Goal: Communication & Community: Answer question/provide support

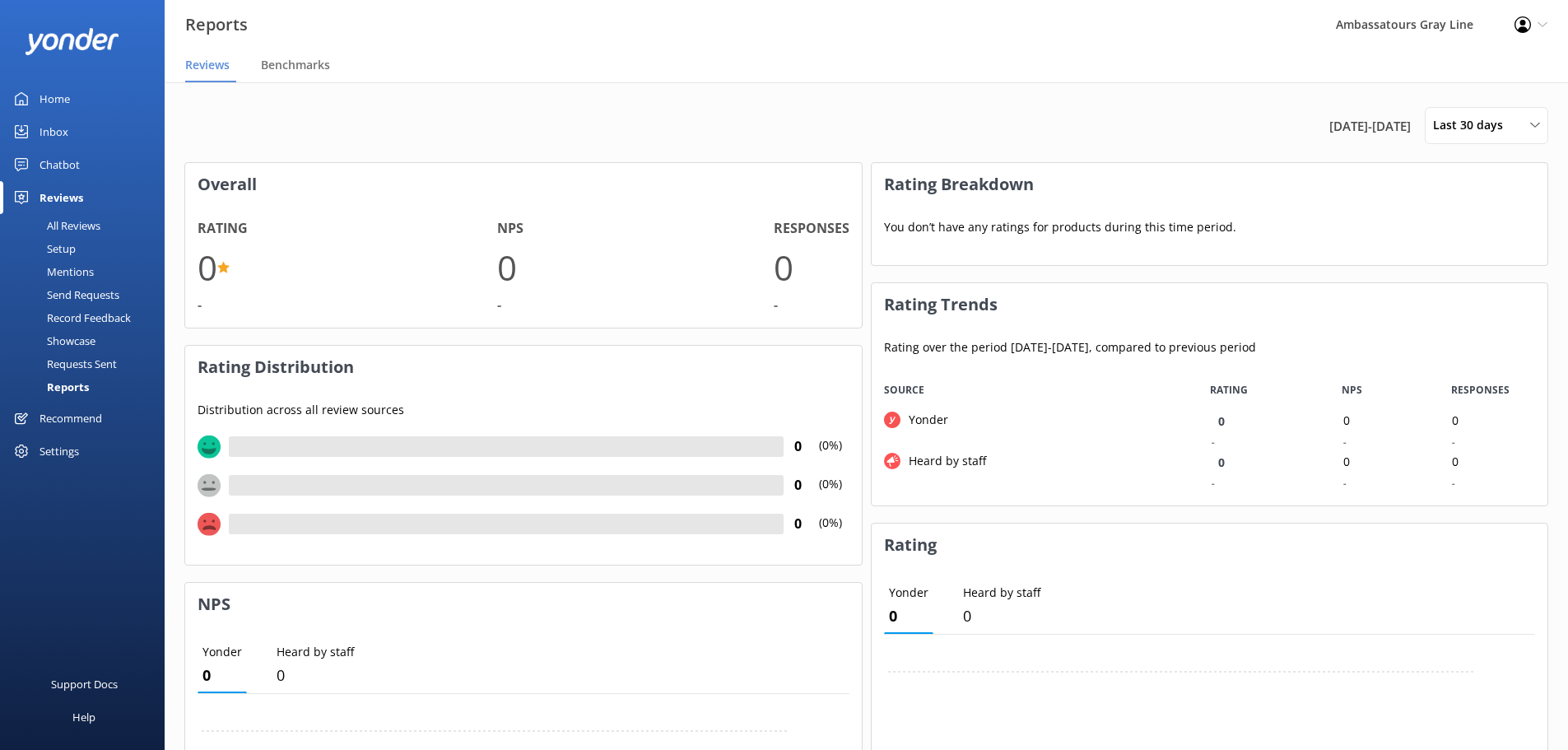
scroll to position [124, 663]
click at [70, 100] on link "Home" at bounding box center [82, 98] width 165 height 33
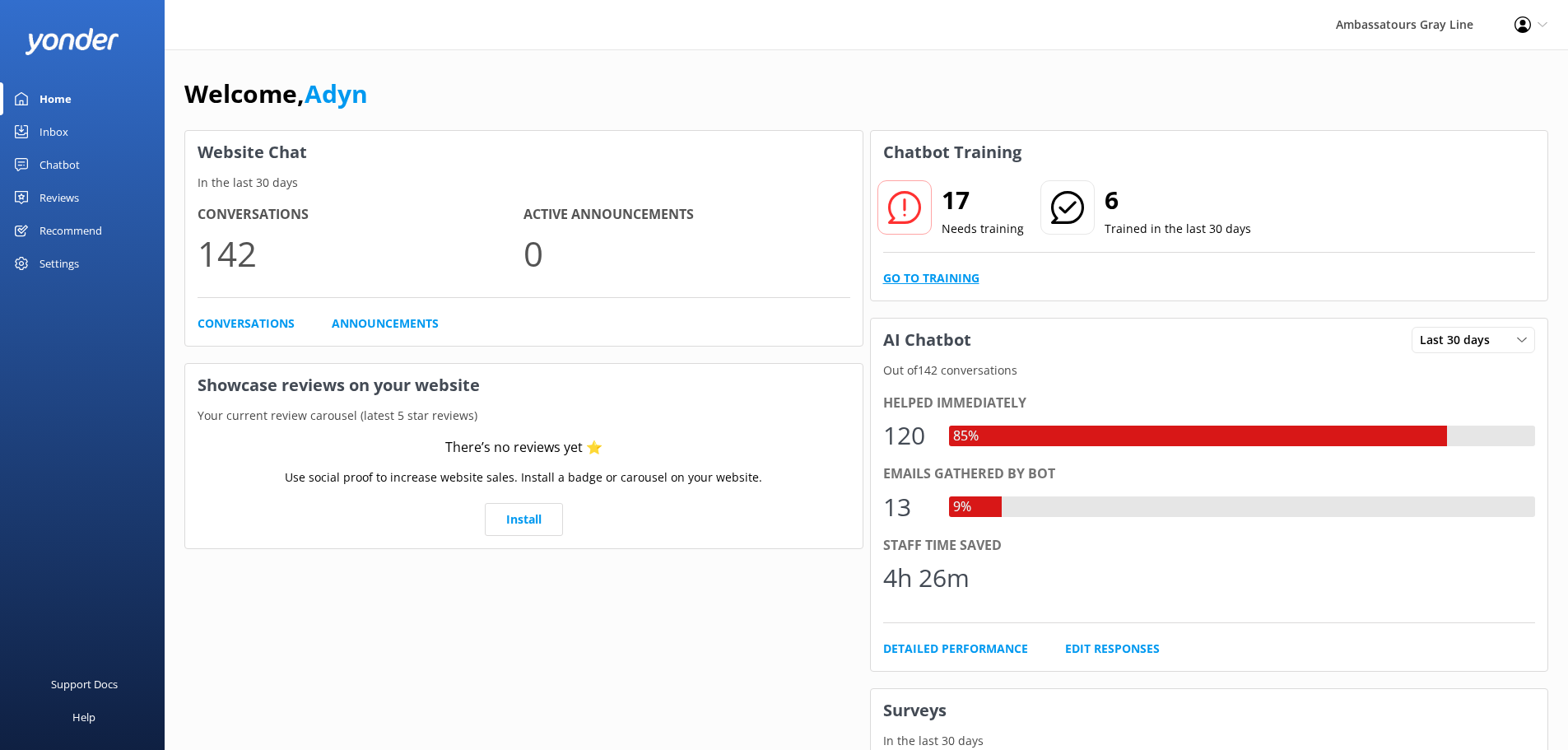
click at [954, 278] on link "Go to Training" at bounding box center [931, 277] width 96 height 18
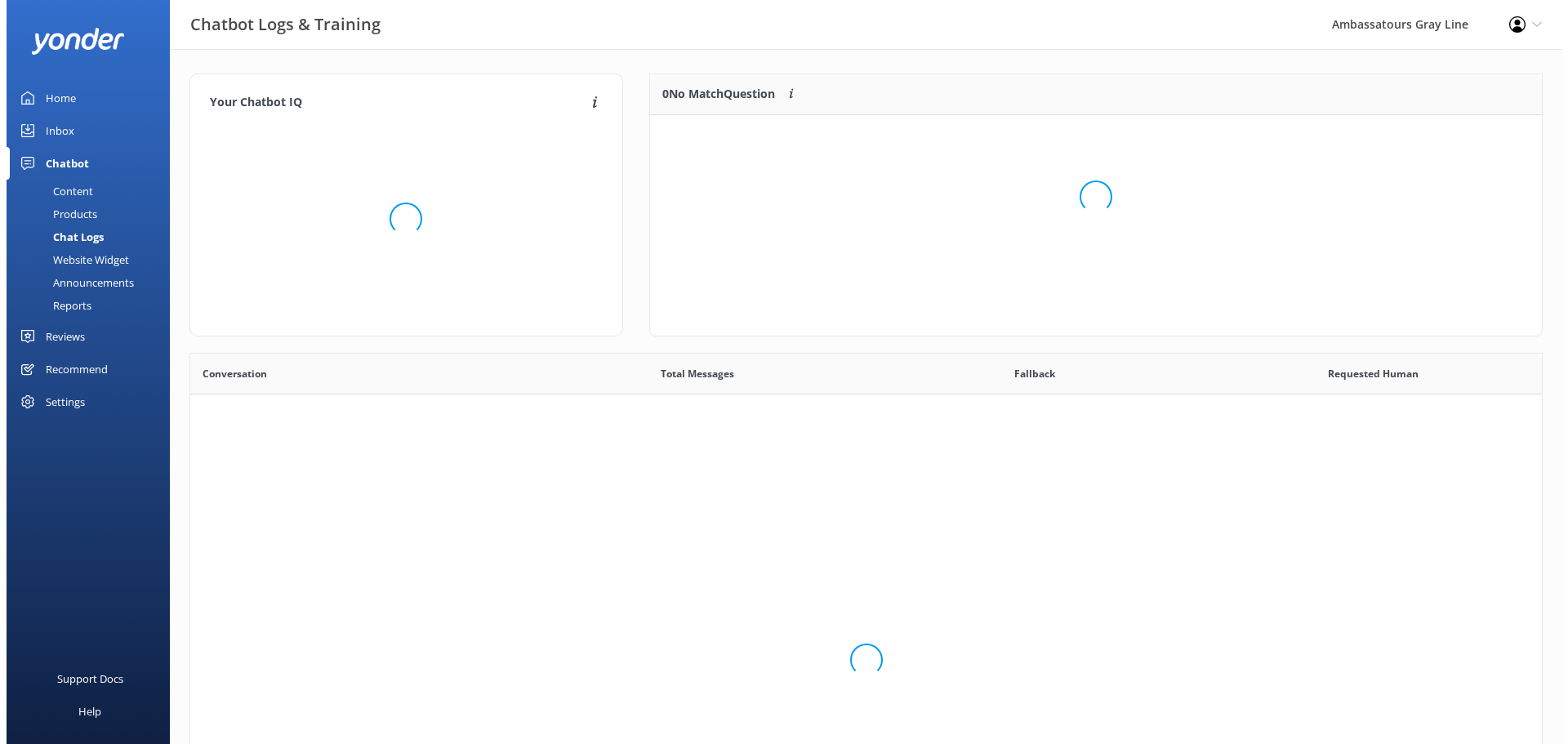
scroll to position [560, 1339]
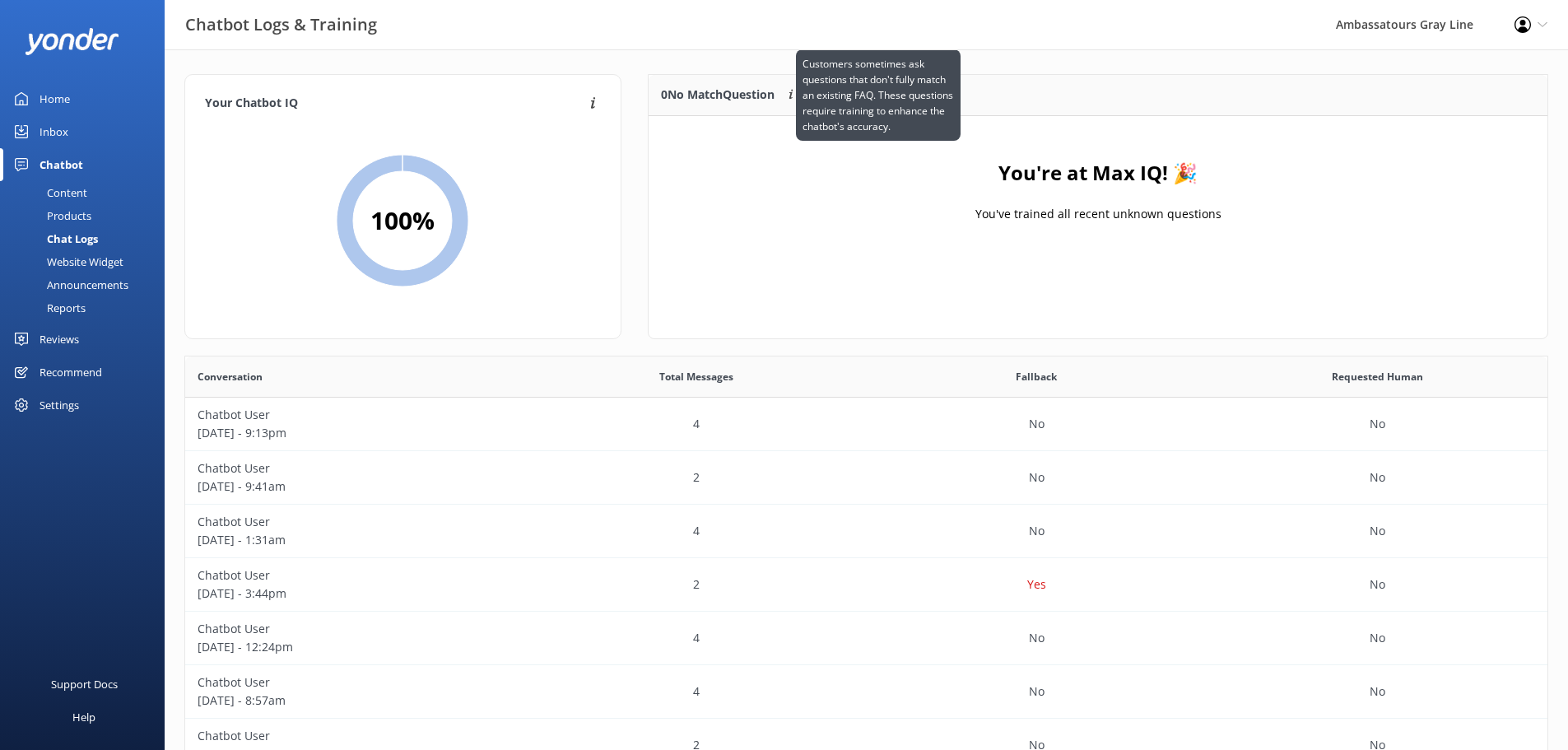
click at [806, 89] on div "Customers sometimes ask questions that don't fully match an existing FAQ. These…" at bounding box center [878, 96] width 165 height 92
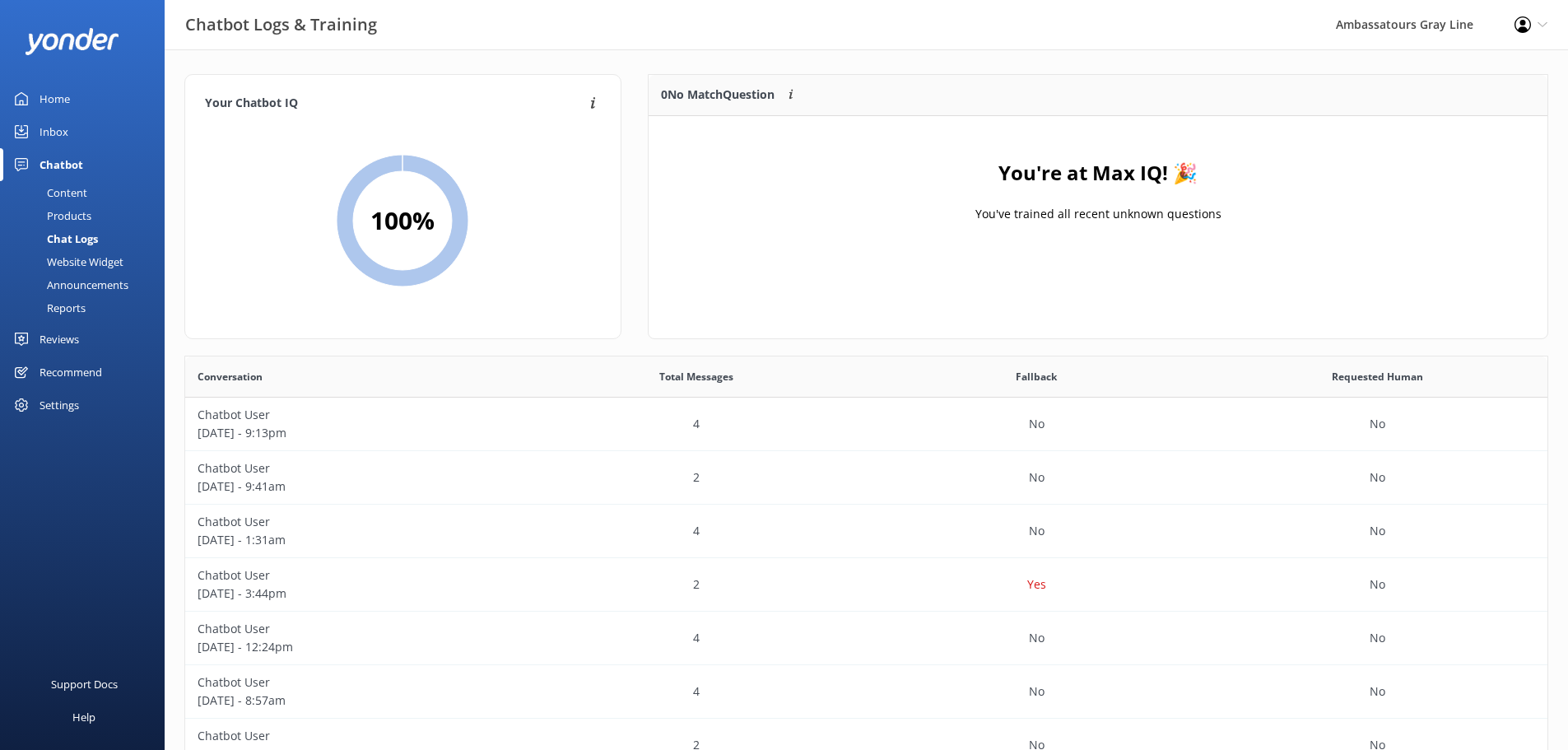
click at [811, 240] on div "You're at Max IQ! 🎉 You've trained all recent unknown questions" at bounding box center [1098, 198] width 899 height 165
click at [52, 99] on div "Home" at bounding box center [55, 98] width 31 height 33
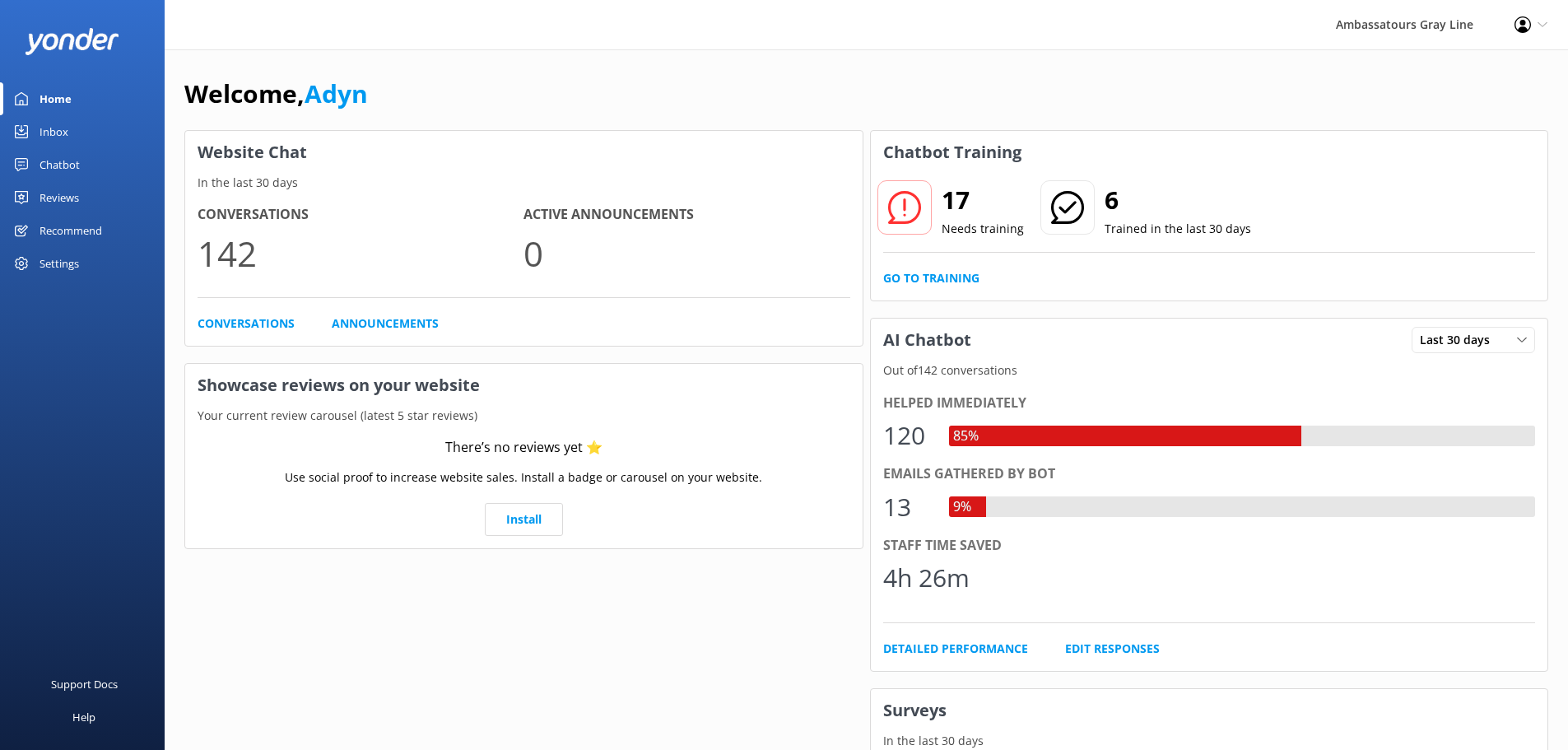
click at [56, 125] on div "Inbox" at bounding box center [54, 131] width 29 height 33
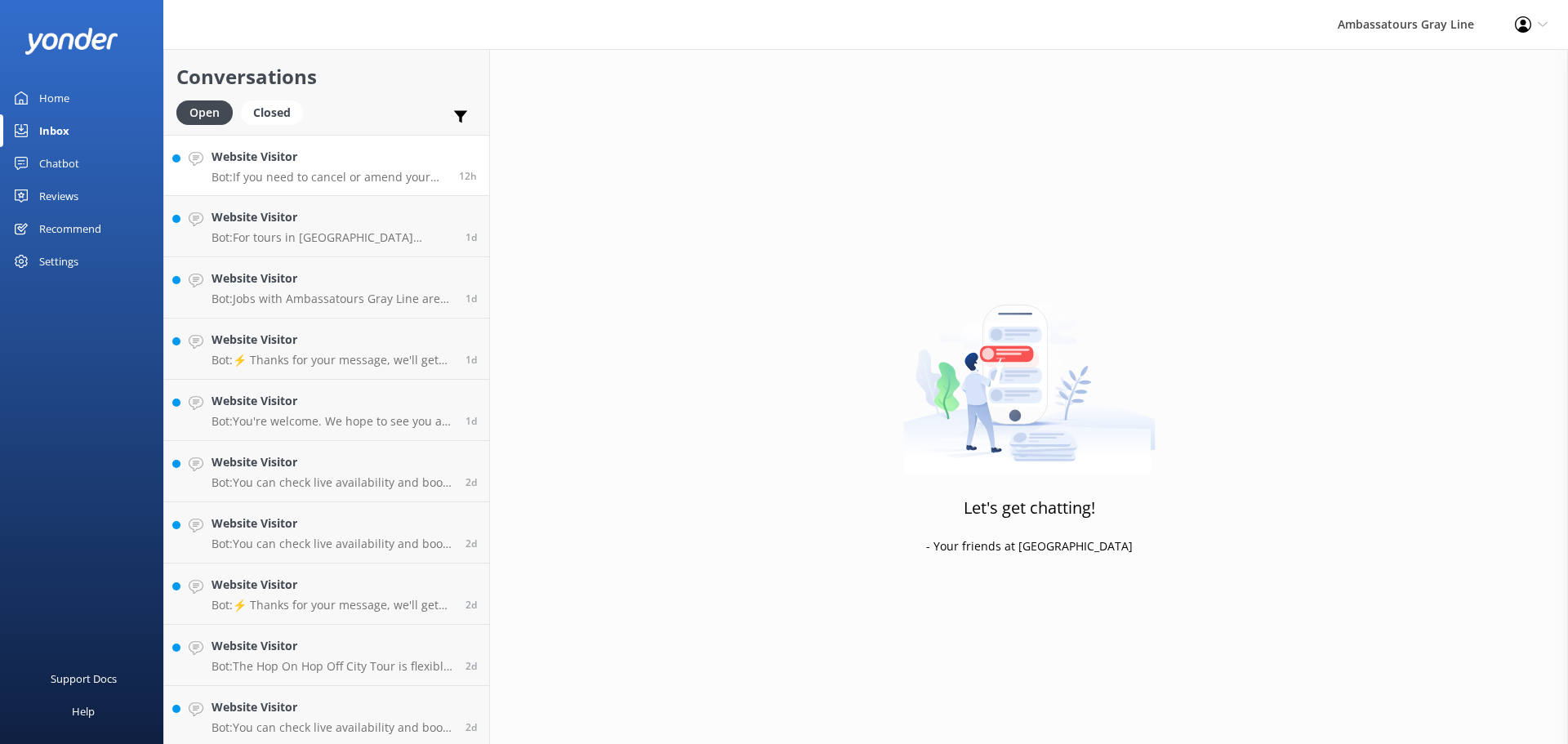
click at [321, 160] on h4 "Website Visitor" at bounding box center [329, 157] width 235 height 18
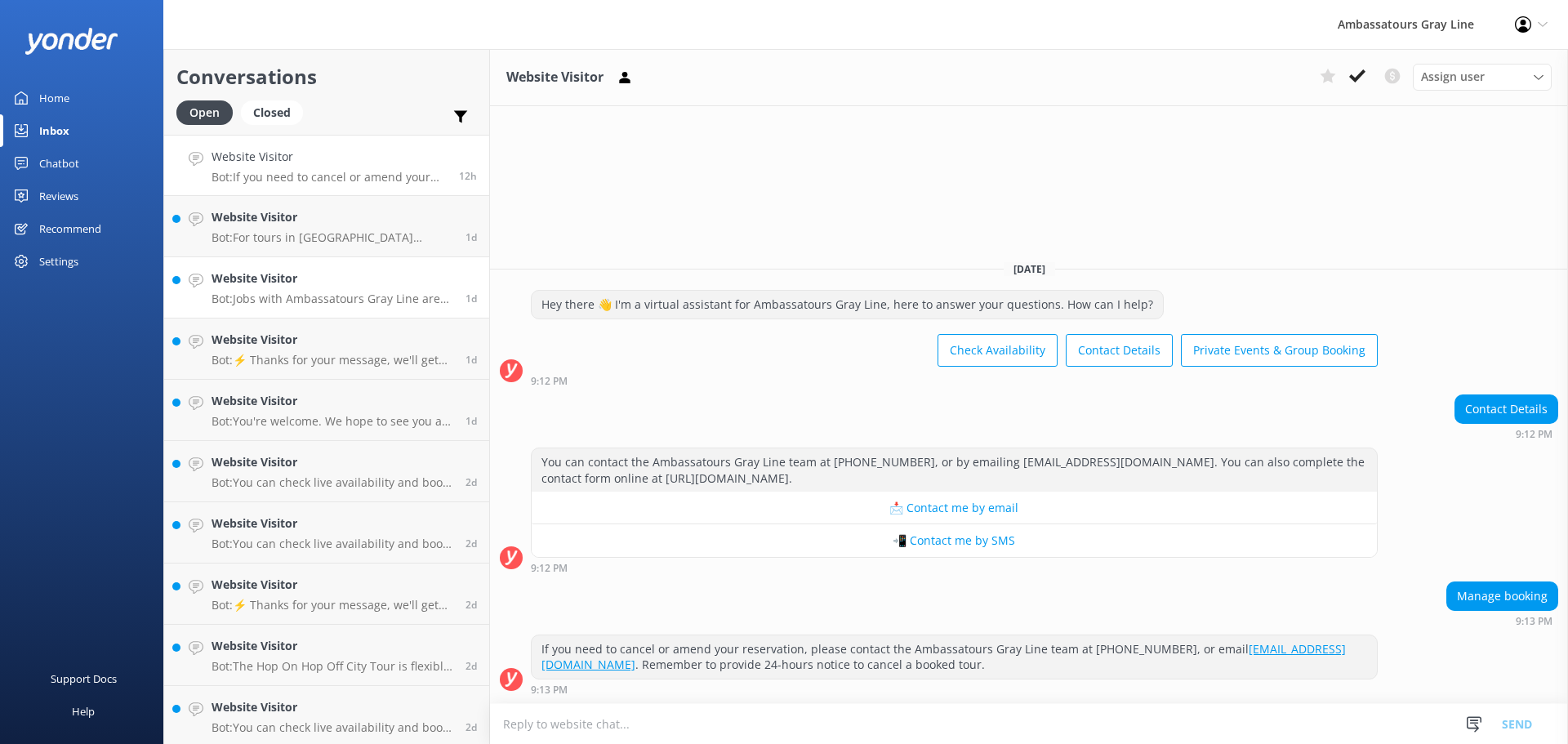
click at [301, 293] on p "Bot: Jobs with Ambassatours Gray Line are listed on our Join Our Crew page at […" at bounding box center [332, 298] width 241 height 14
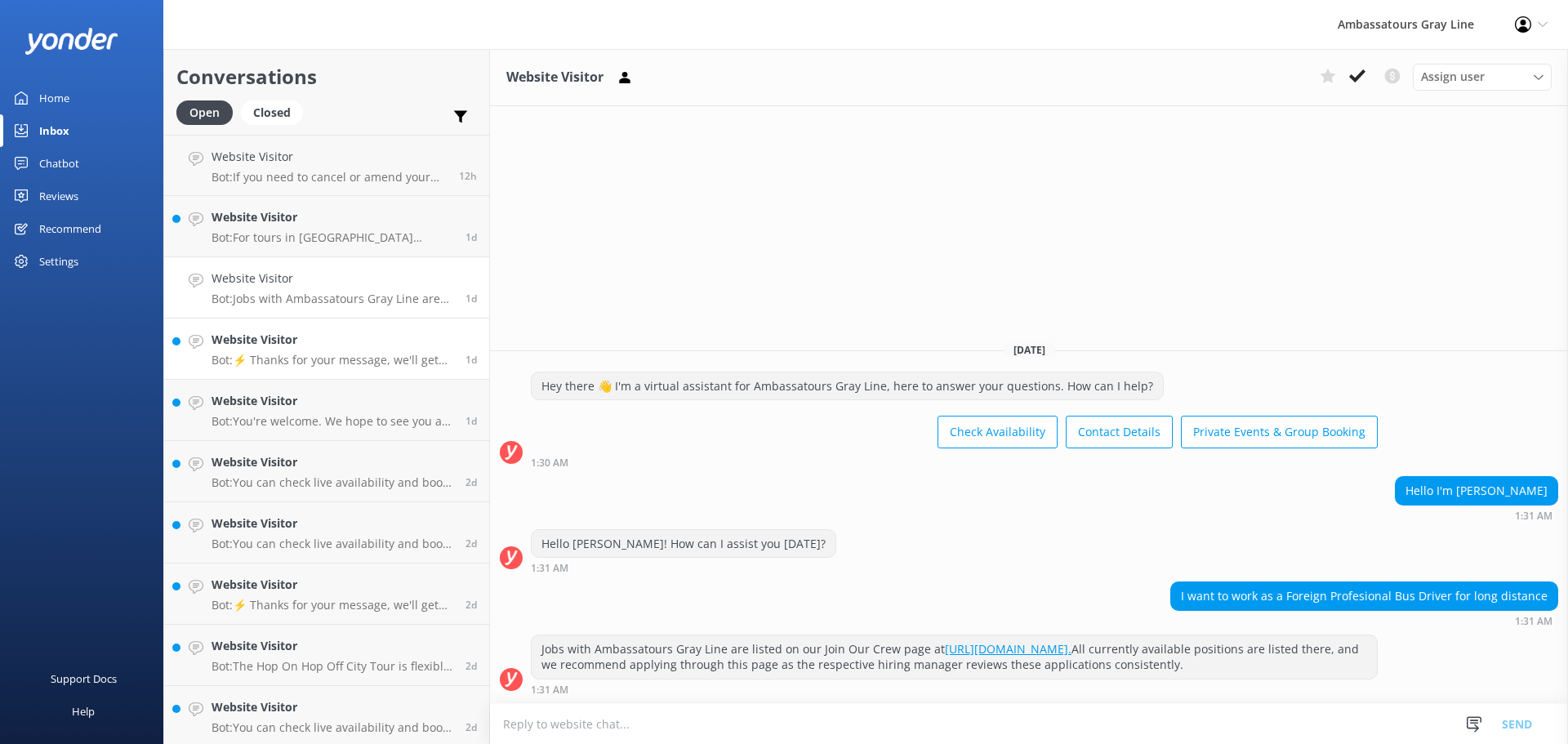
click at [357, 330] on link "Website Visitor Bot: ⚡ Thanks for your message, we'll get back to you as soon a…" at bounding box center [327, 349] width 325 height 61
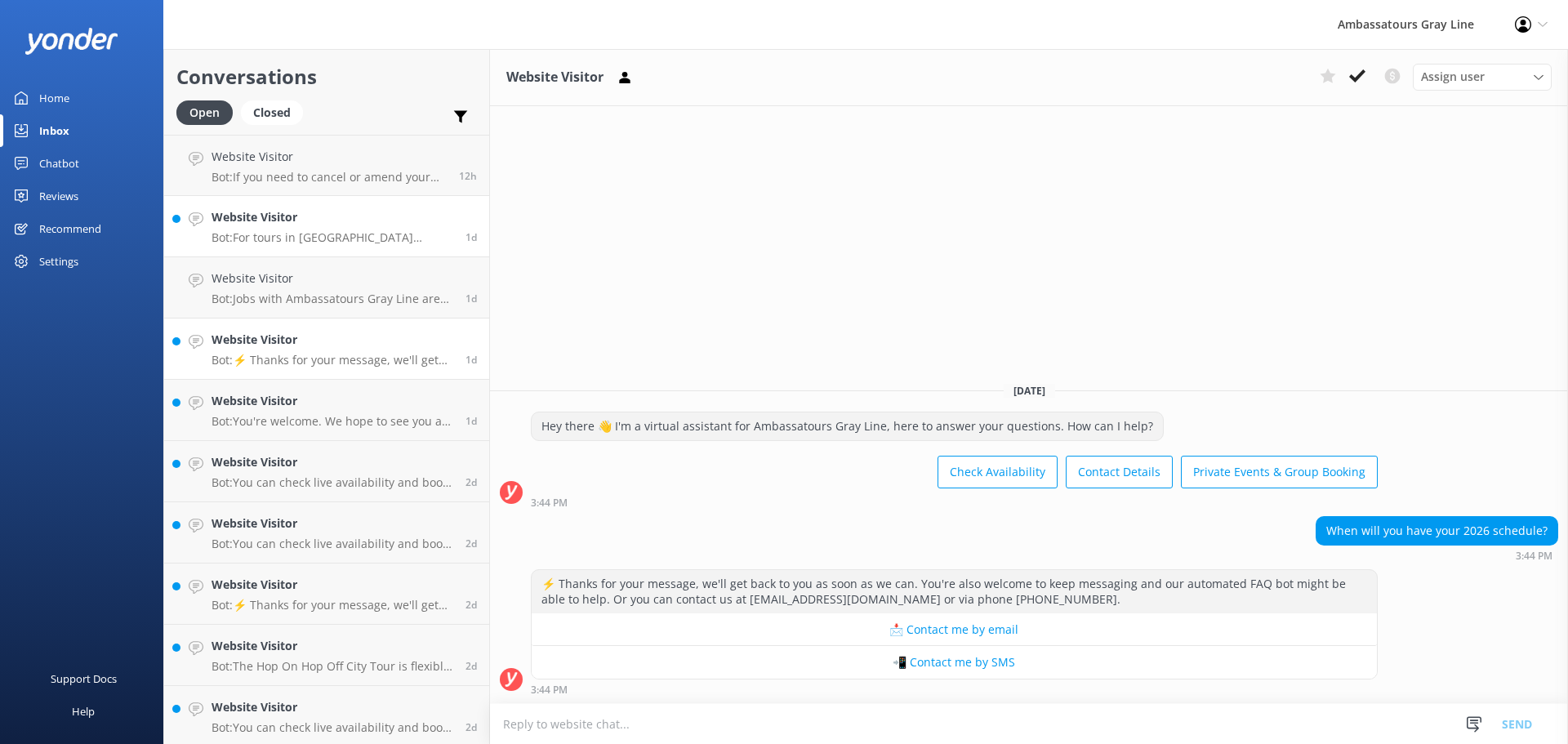
click at [315, 240] on p "Bot: For tours in [GEOGRAPHIC_DATA][PERSON_NAME], [GEOGRAPHIC_DATA], please rea…" at bounding box center [332, 237] width 241 height 14
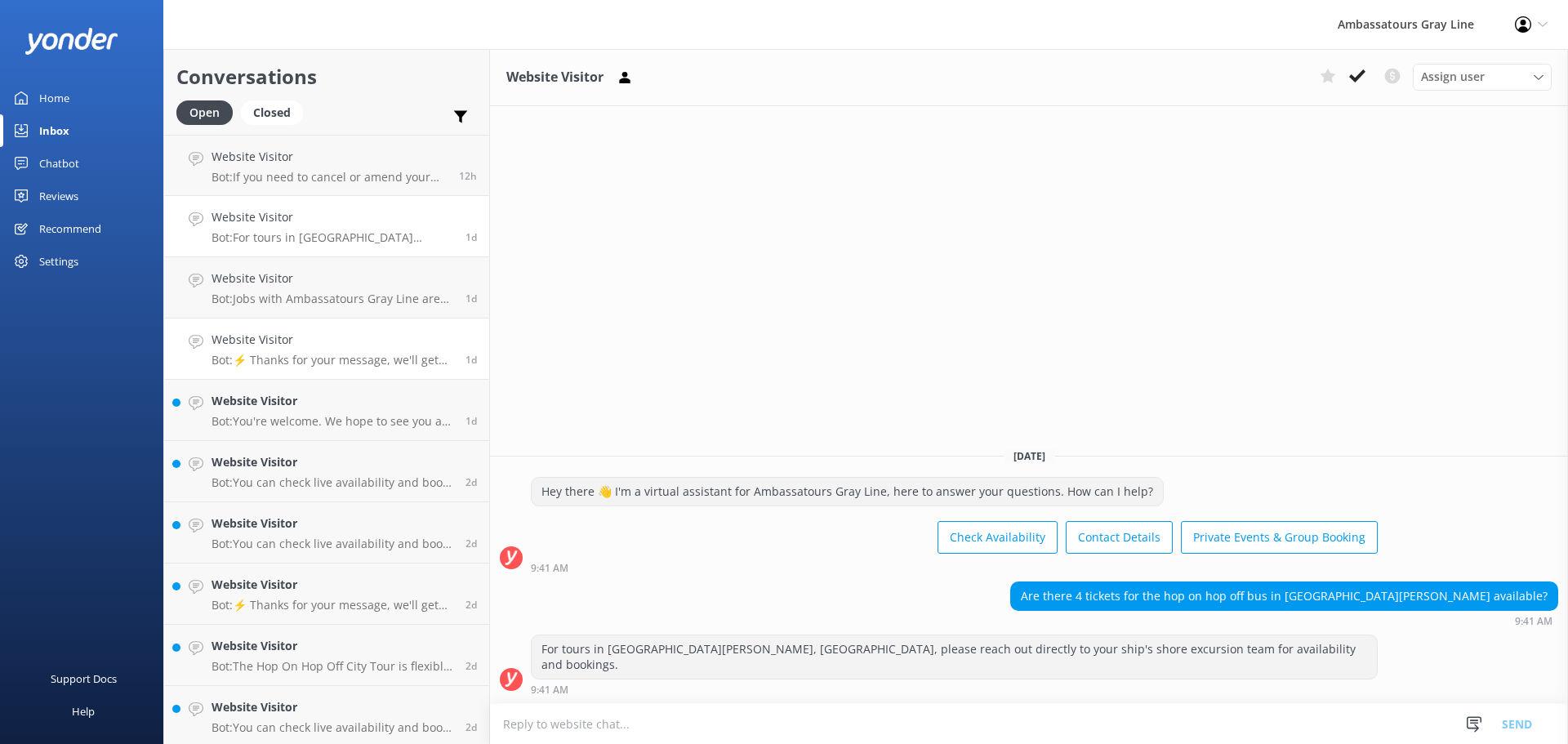
click at [301, 335] on h4 "Website Visitor" at bounding box center [332, 339] width 241 height 18
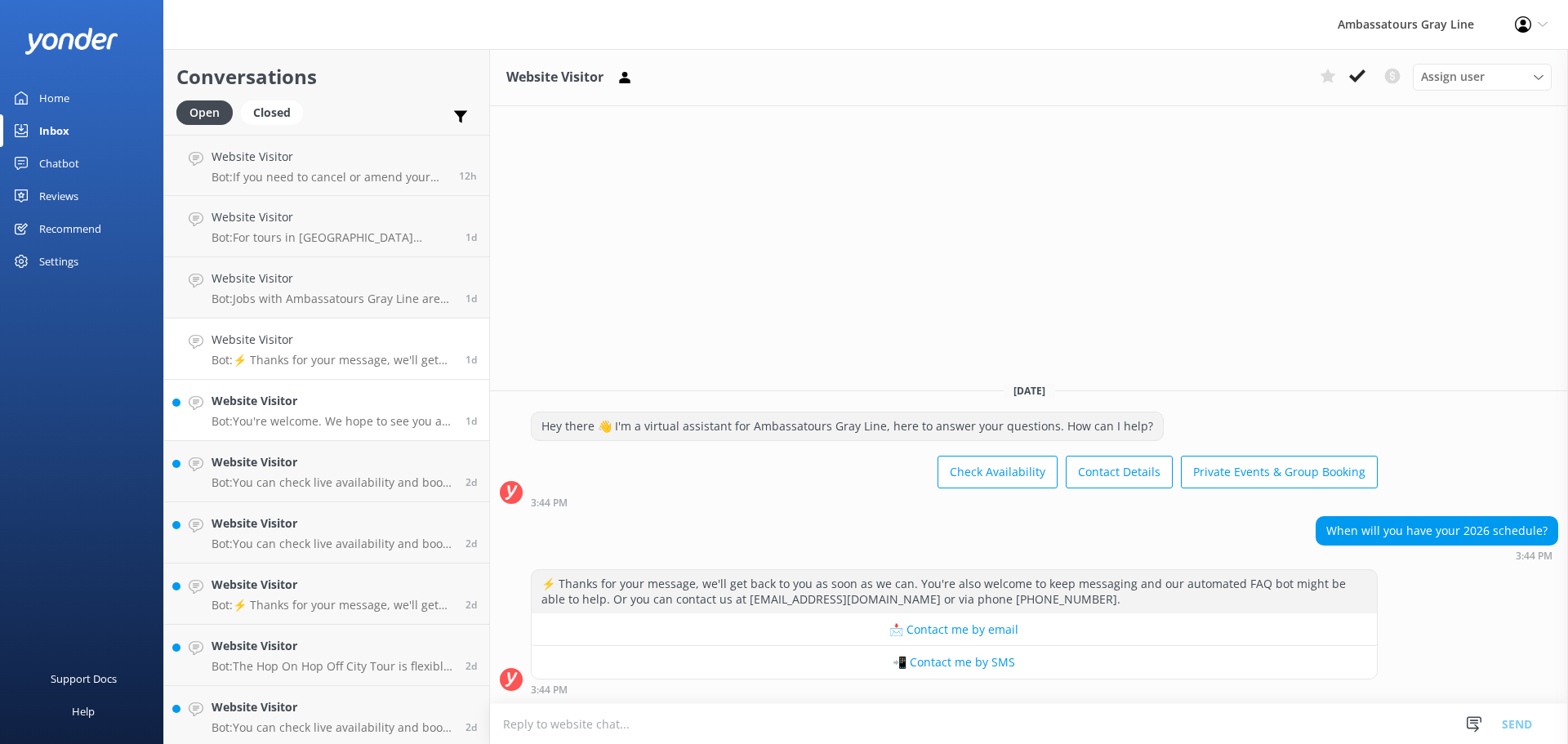
click at [328, 410] on h4 "Website Visitor" at bounding box center [332, 400] width 241 height 18
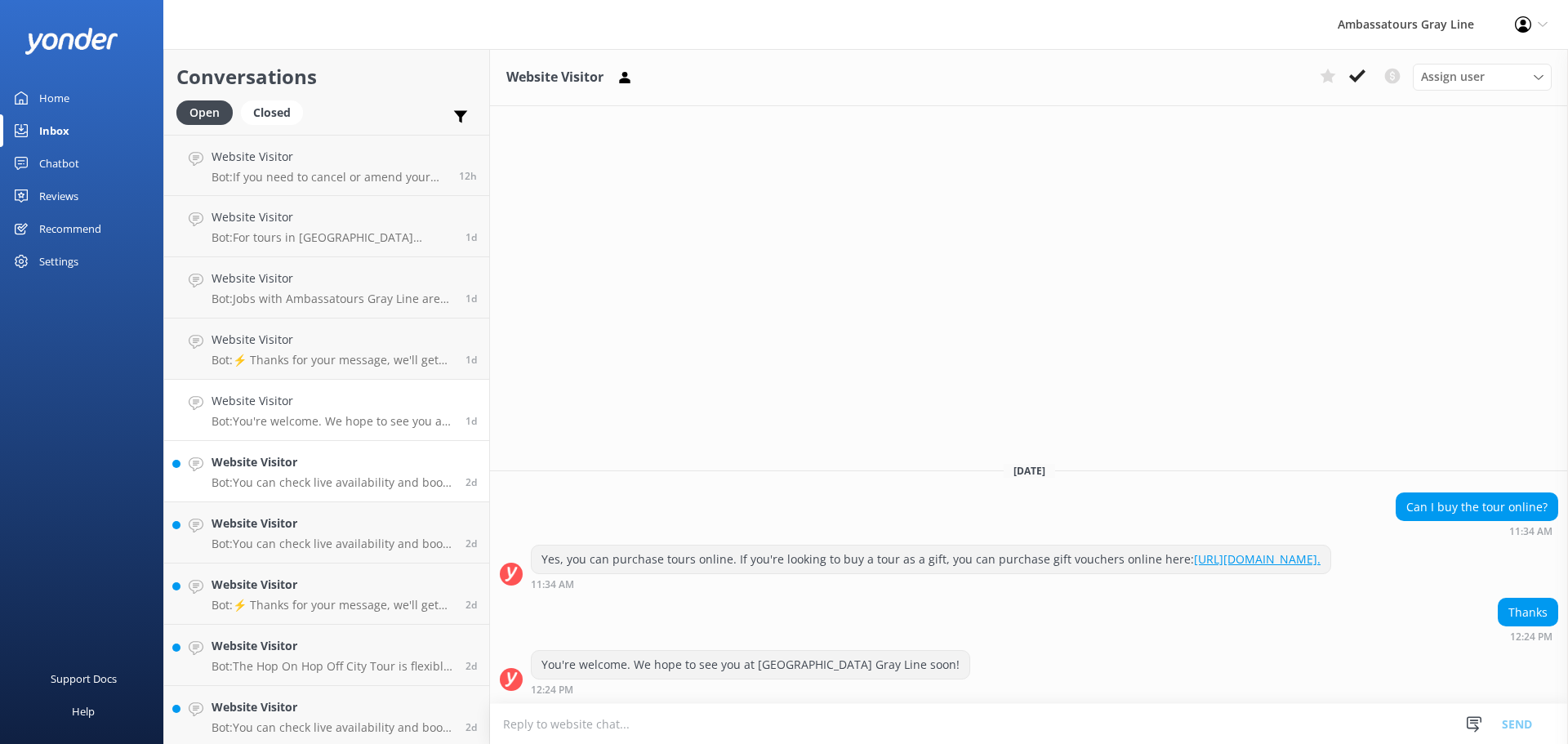
click at [319, 455] on h4 "Website Visitor" at bounding box center [332, 461] width 241 height 18
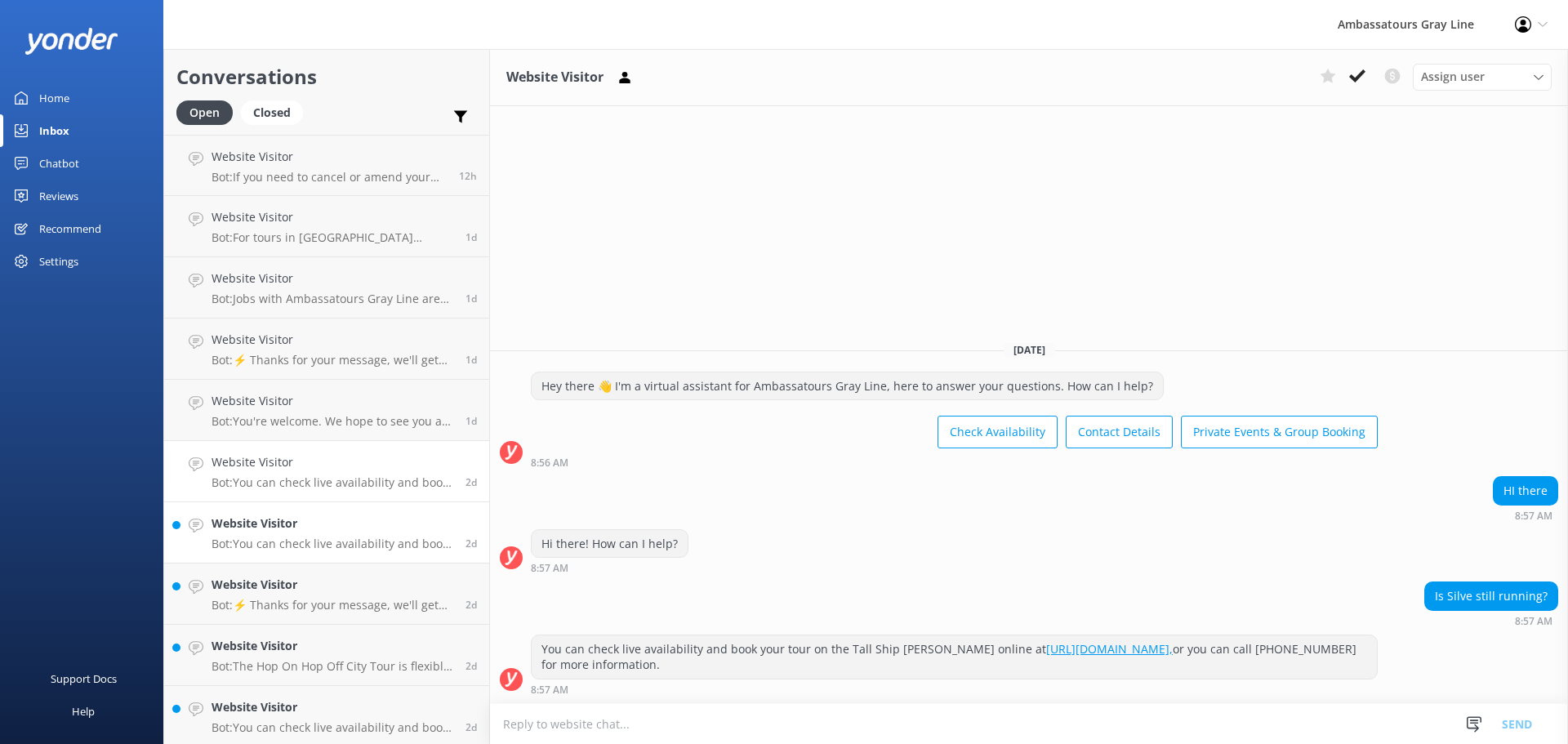
click at [301, 534] on div "Website Visitor Bot: You can check live availability and book your tour online …" at bounding box center [332, 532] width 241 height 36
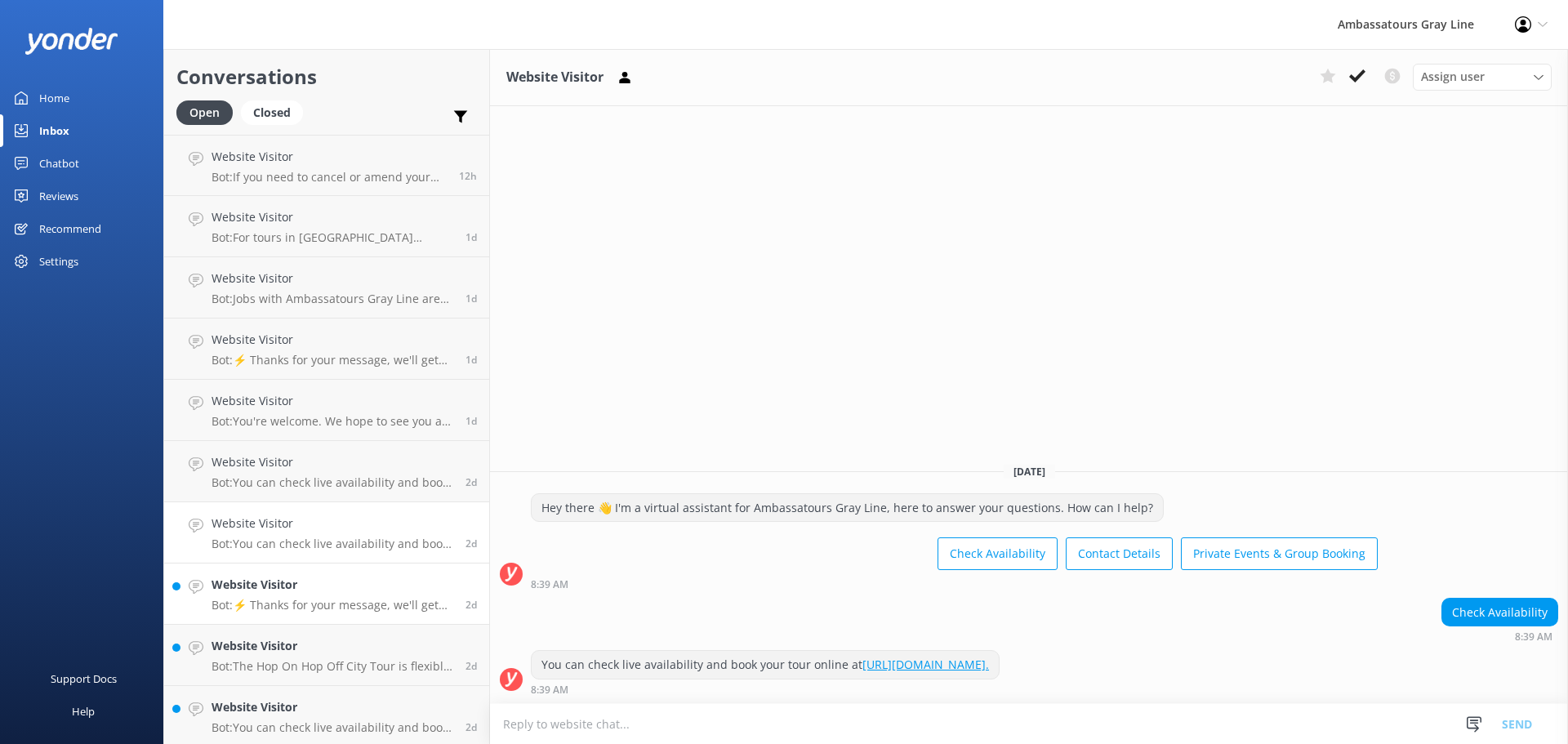
click at [317, 601] on p "Bot: ⚡ Thanks for your message, we'll get back to you as soon as we can. You're…" at bounding box center [332, 604] width 241 height 14
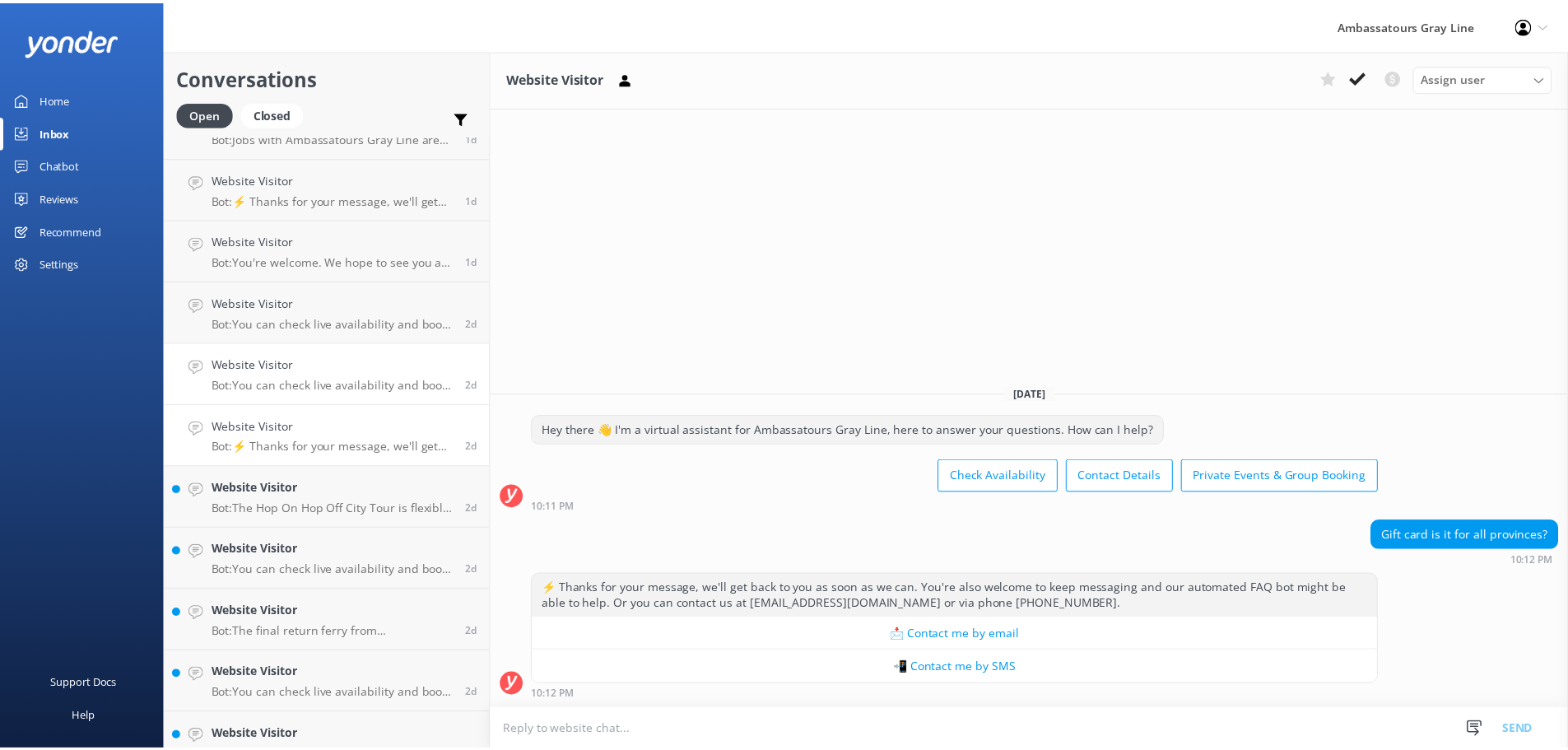
scroll to position [165, 0]
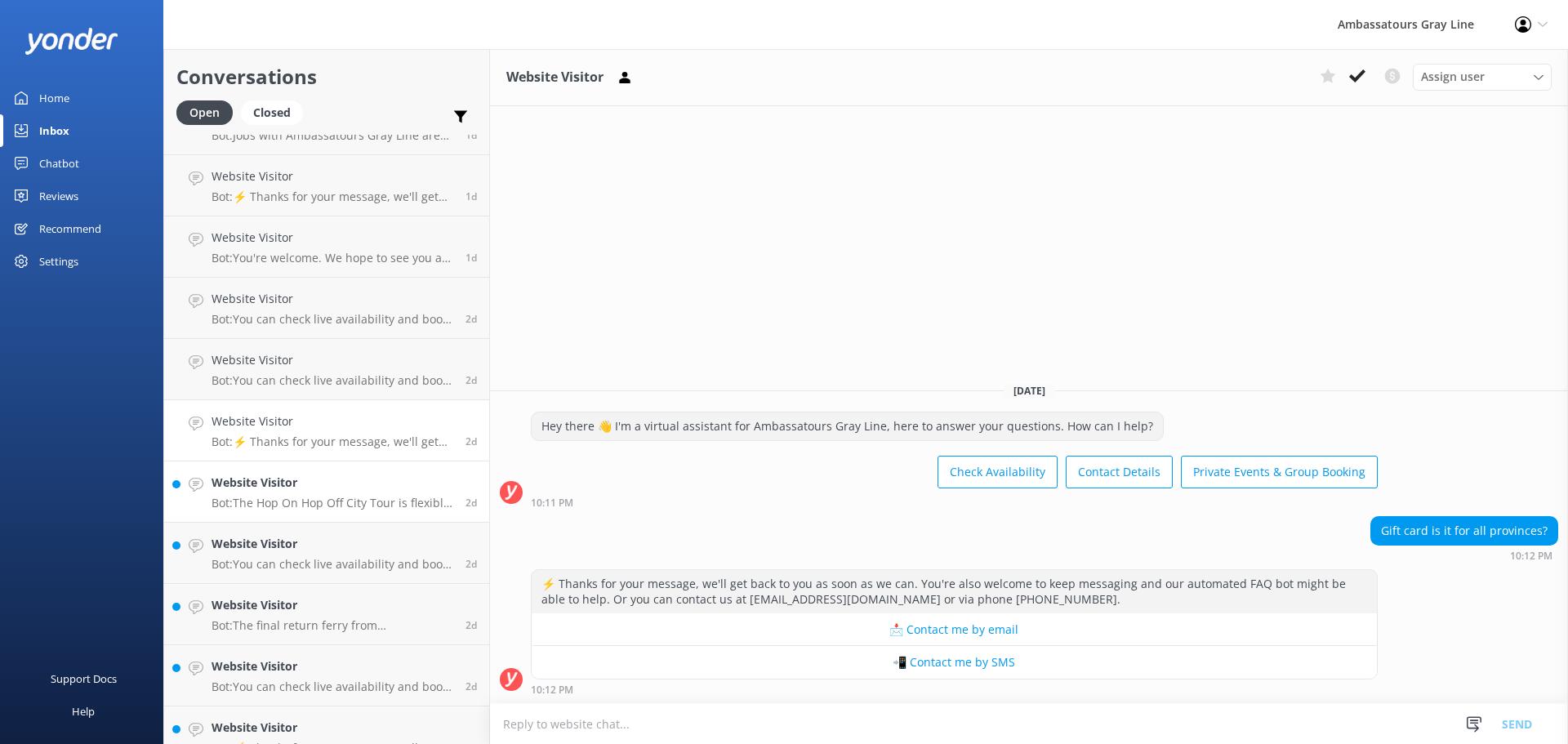
click at [307, 505] on p "Bot: The Hop On Hop Off City Tour is flexible, allowing you to hop on or off at…" at bounding box center [332, 502] width 241 height 14
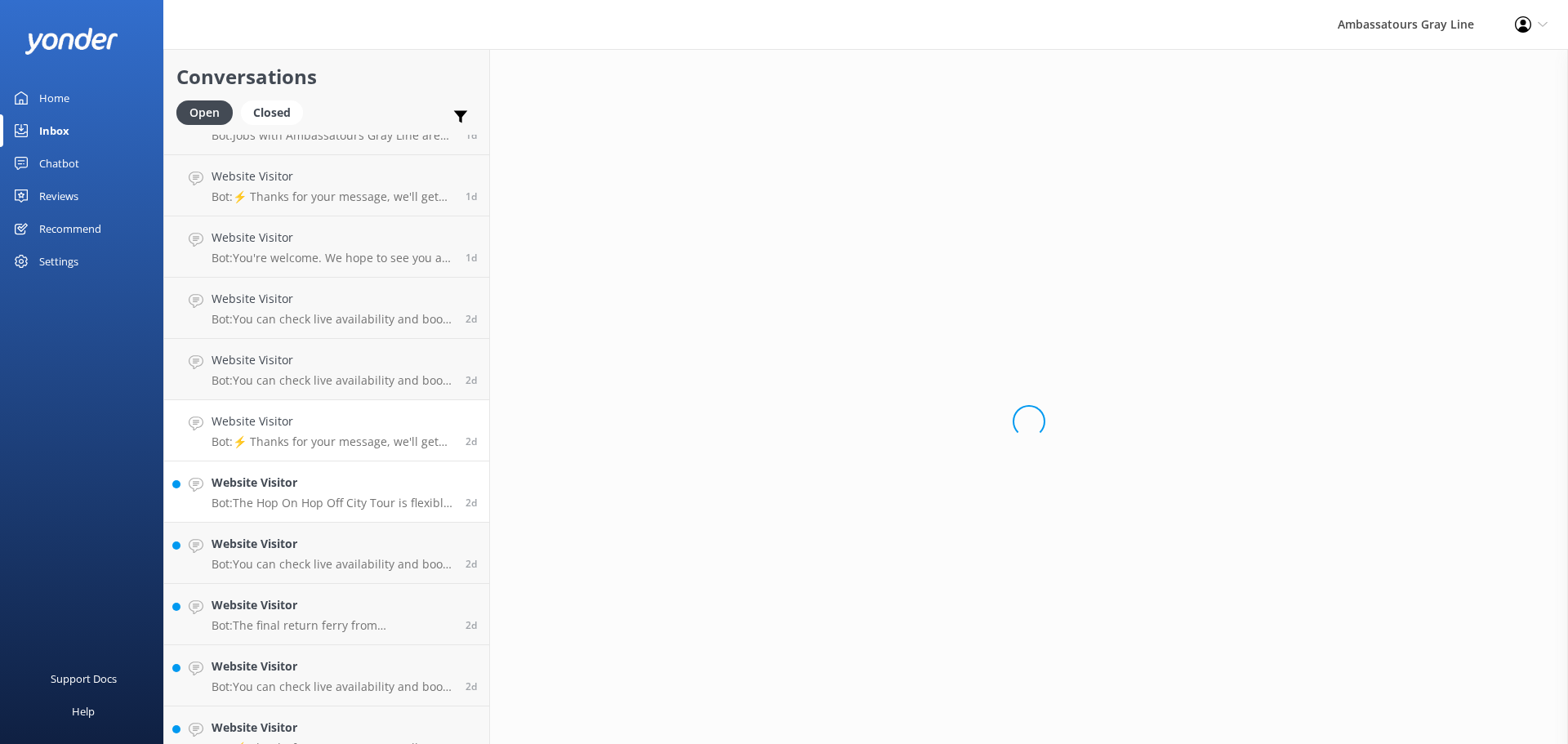
click at [312, 431] on div "Website Visitor Bot: ⚡ Thanks for your message, we'll get back to you as soon a…" at bounding box center [332, 430] width 241 height 36
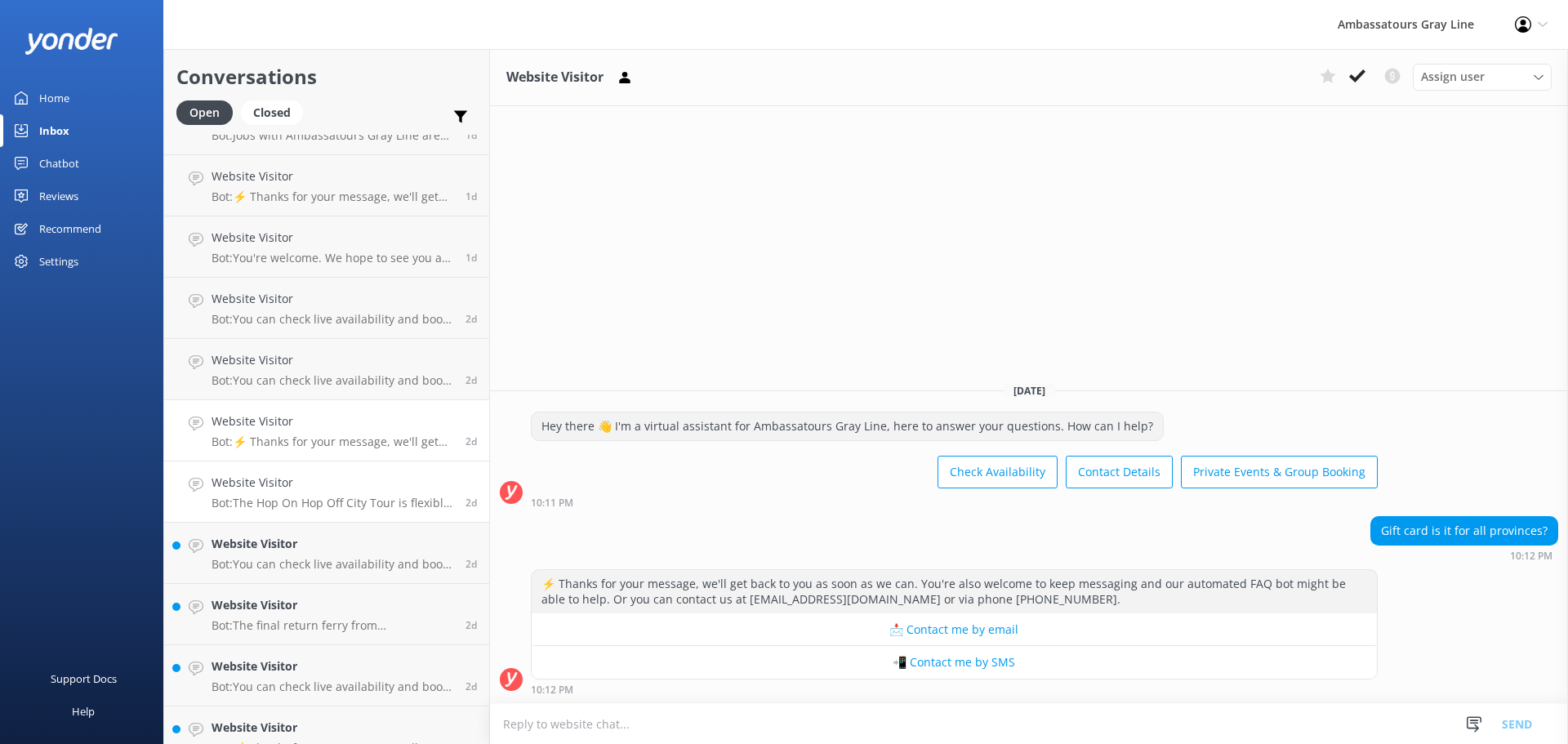
click at [311, 481] on h4 "Website Visitor" at bounding box center [332, 482] width 241 height 18
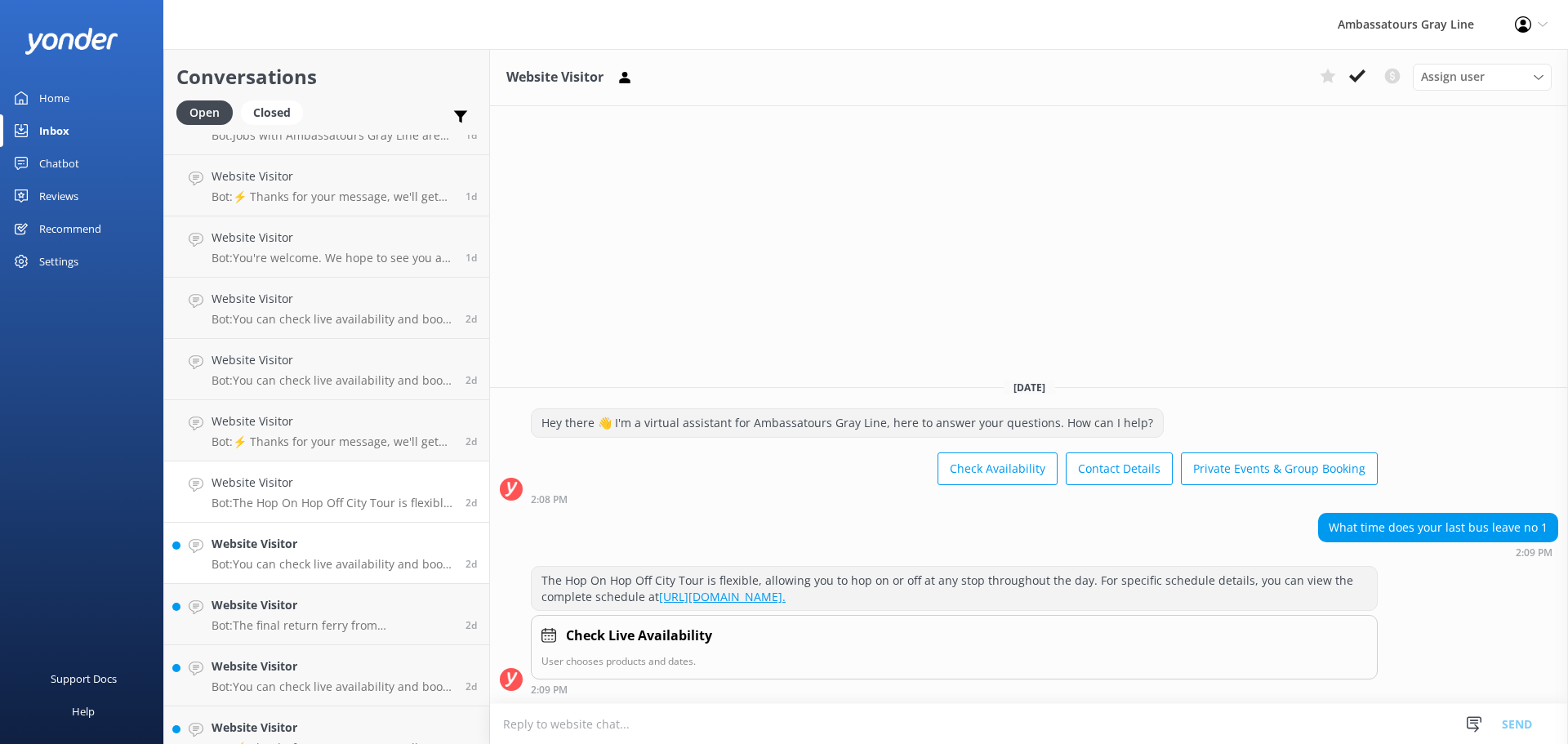
click at [314, 555] on div "Website Visitor Bot: You can check live availability and book your tour online …" at bounding box center [332, 553] width 241 height 36
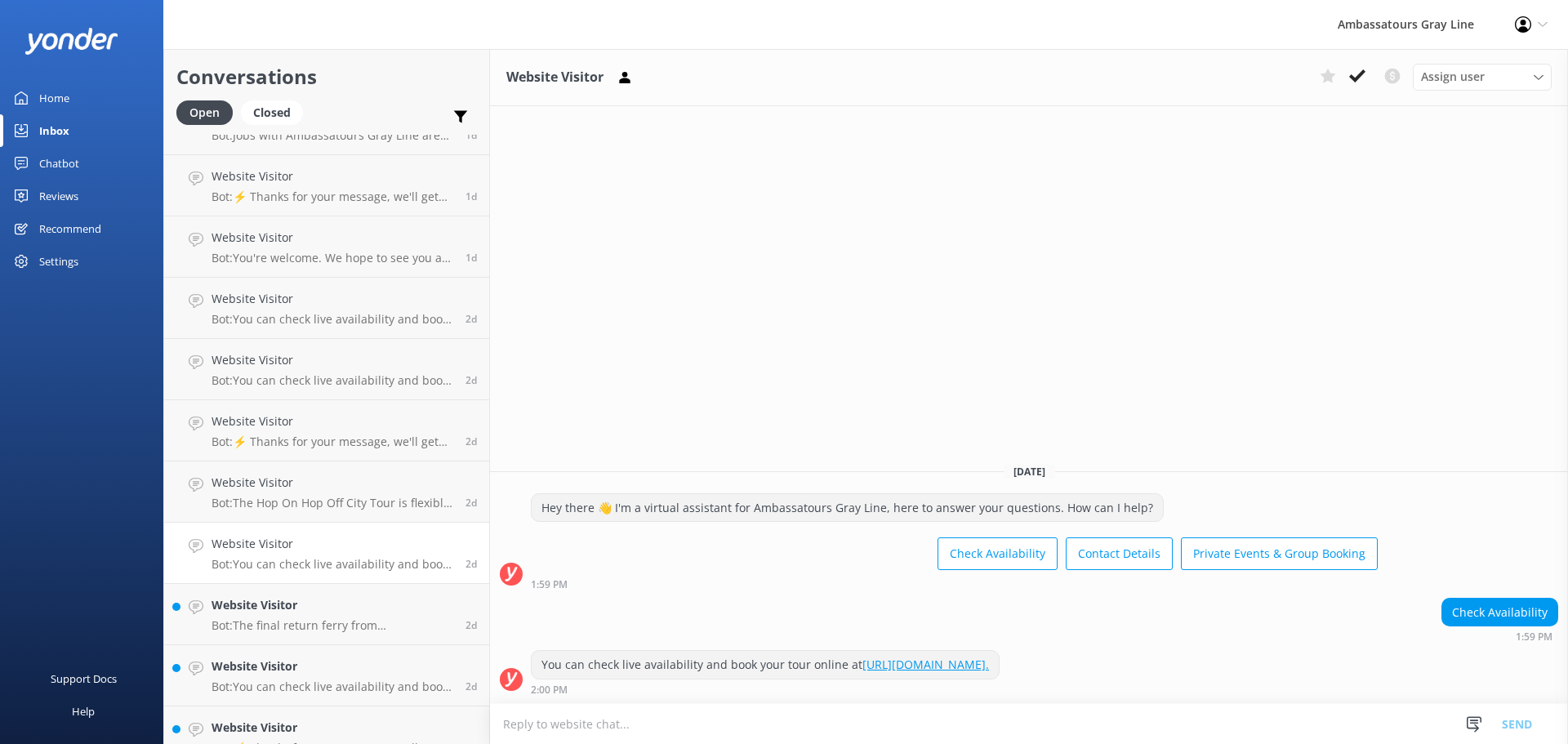
click at [96, 105] on link "Home" at bounding box center [81, 97] width 163 height 33
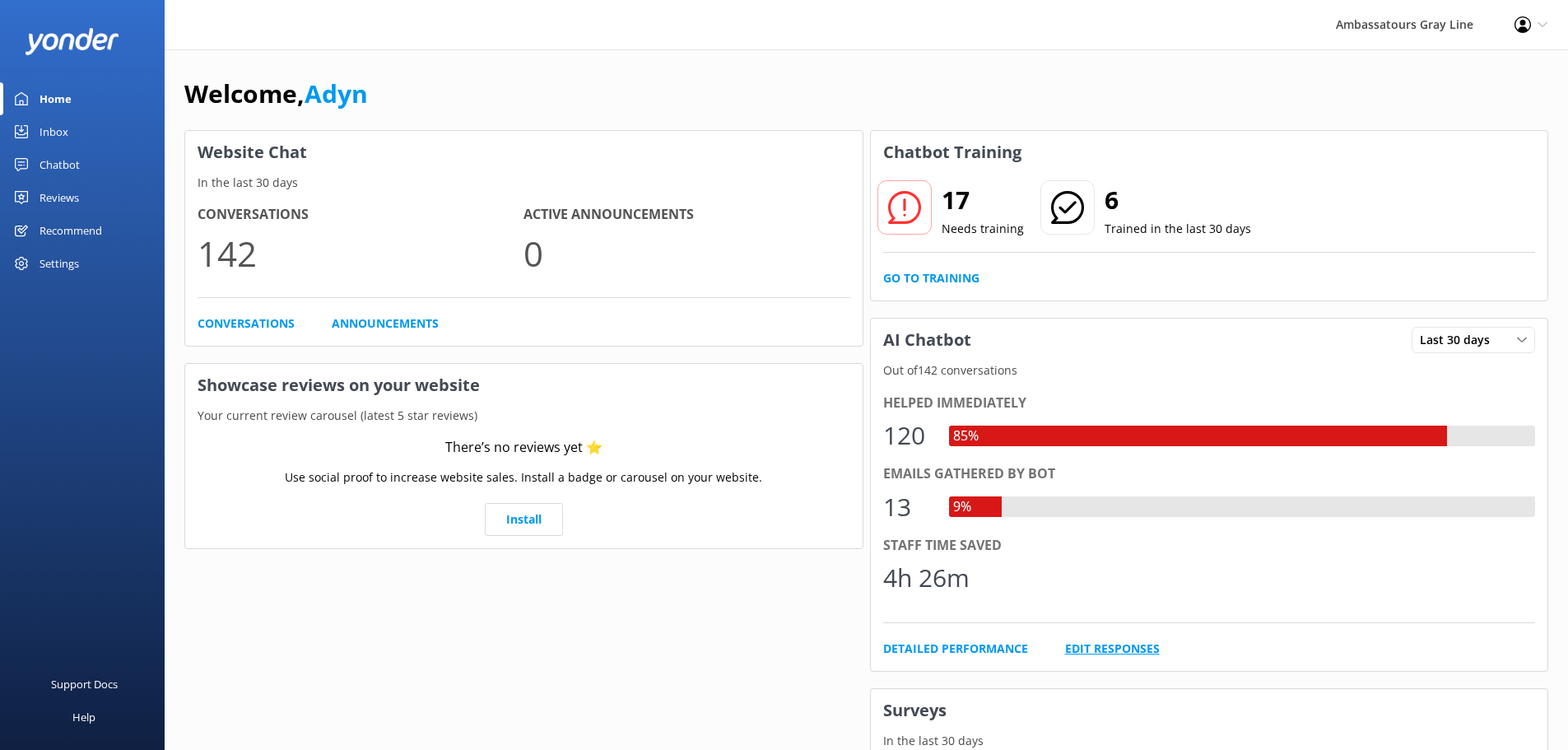
click at [1105, 648] on link "Edit Responses" at bounding box center [1112, 648] width 95 height 18
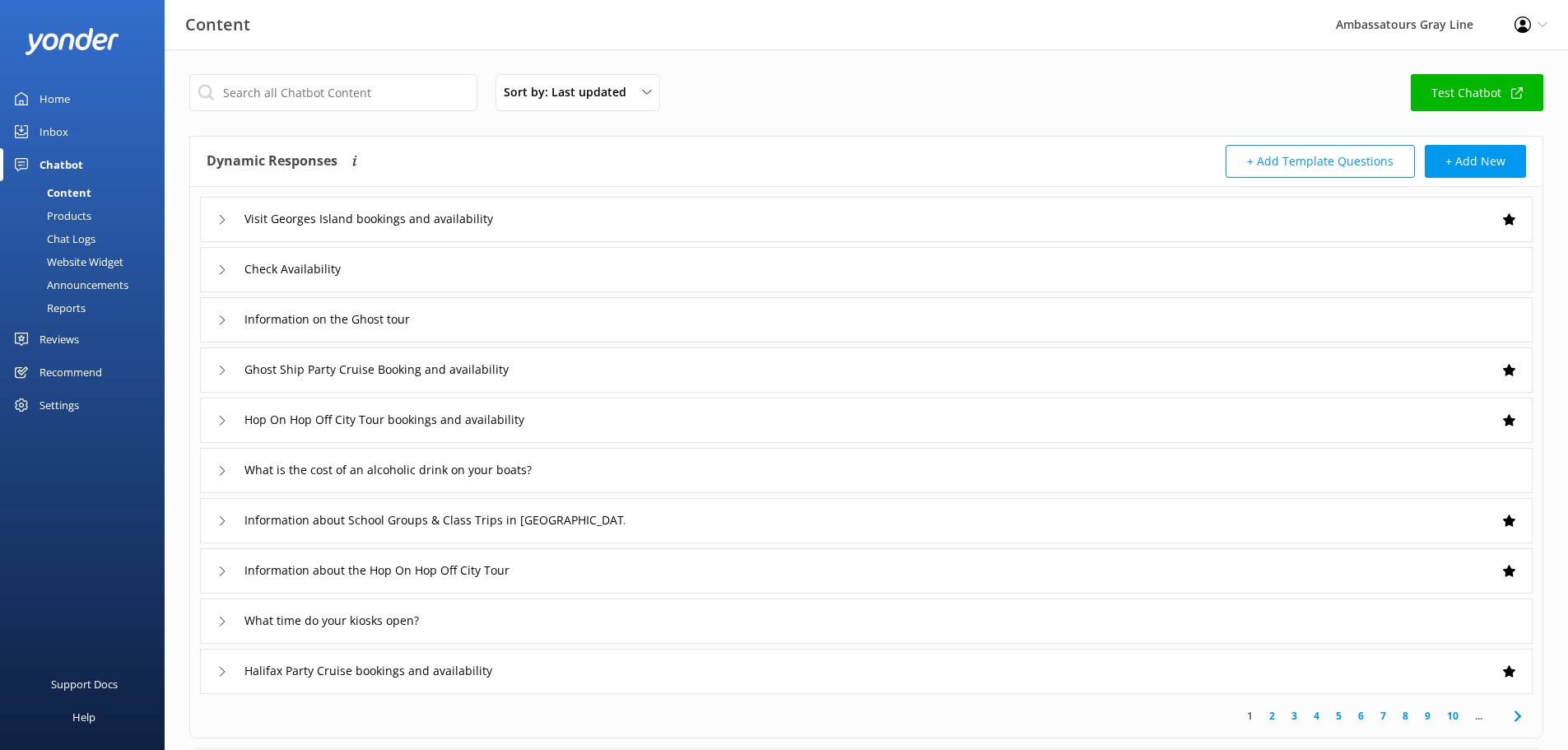
click at [52, 95] on div "Home" at bounding box center [55, 98] width 31 height 33
